Goal: Transaction & Acquisition: Purchase product/service

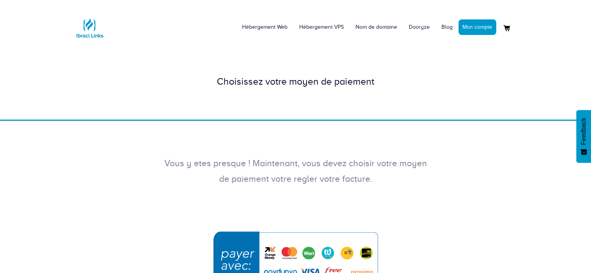
click at [309, 244] on img "submit" at bounding box center [295, 263] width 175 height 75
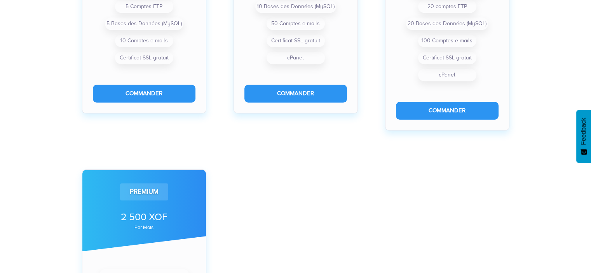
scroll to position [373, 0]
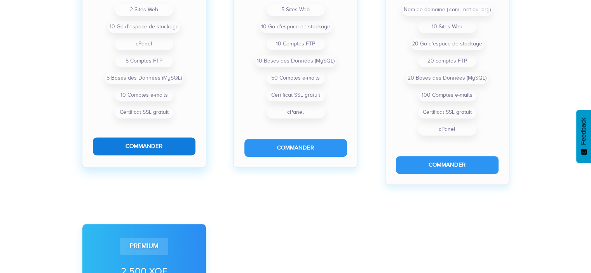
click at [145, 143] on button "Commander" at bounding box center [144, 146] width 103 height 17
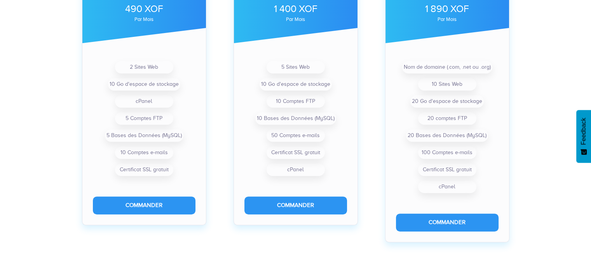
scroll to position [284, 0]
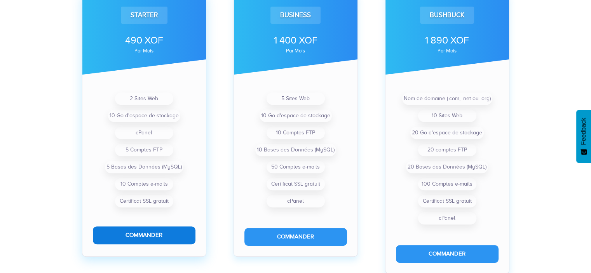
click at [140, 230] on button "Commander" at bounding box center [144, 235] width 103 height 17
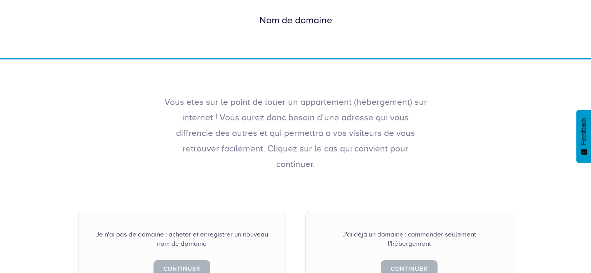
scroll to position [61, 0]
click at [300, 21] on div "Nom de domaine" at bounding box center [295, 21] width 443 height 14
click at [174, 263] on link "Continuer" at bounding box center [181, 271] width 57 height 17
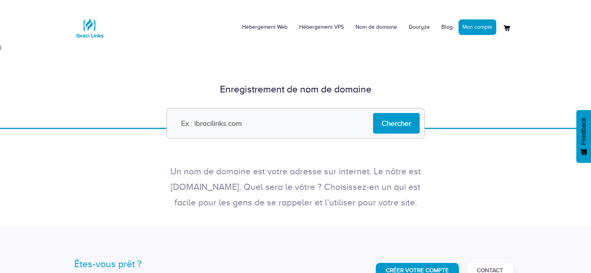
click at [240, 118] on input "text" at bounding box center [295, 123] width 258 height 31
type input "[DOMAIN_NAME]"
click at [403, 127] on input "Chercher" at bounding box center [396, 123] width 47 height 21
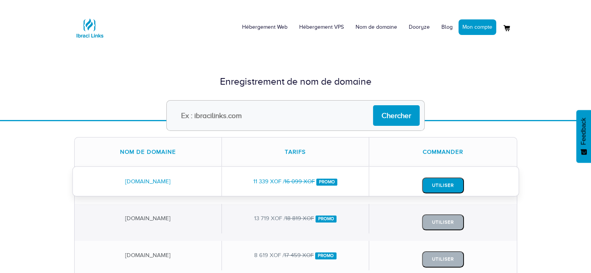
click at [427, 183] on button "Utiliser" at bounding box center [443, 186] width 42 height 16
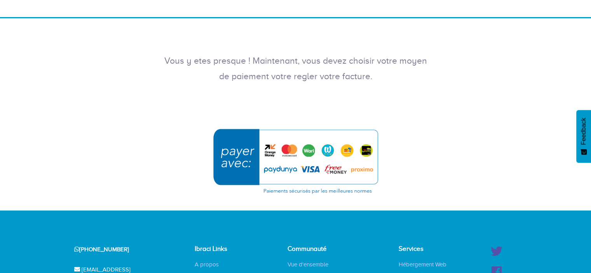
scroll to position [104, 0]
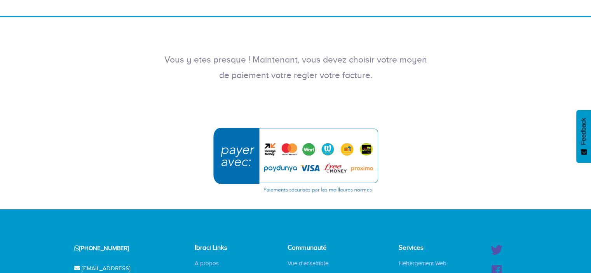
click at [249, 149] on img "submit" at bounding box center [295, 159] width 175 height 75
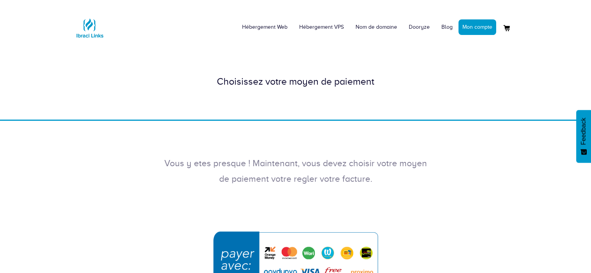
scroll to position [104, 0]
click at [301, 243] on img "submit" at bounding box center [295, 263] width 175 height 75
